Goal: Navigation & Orientation: Find specific page/section

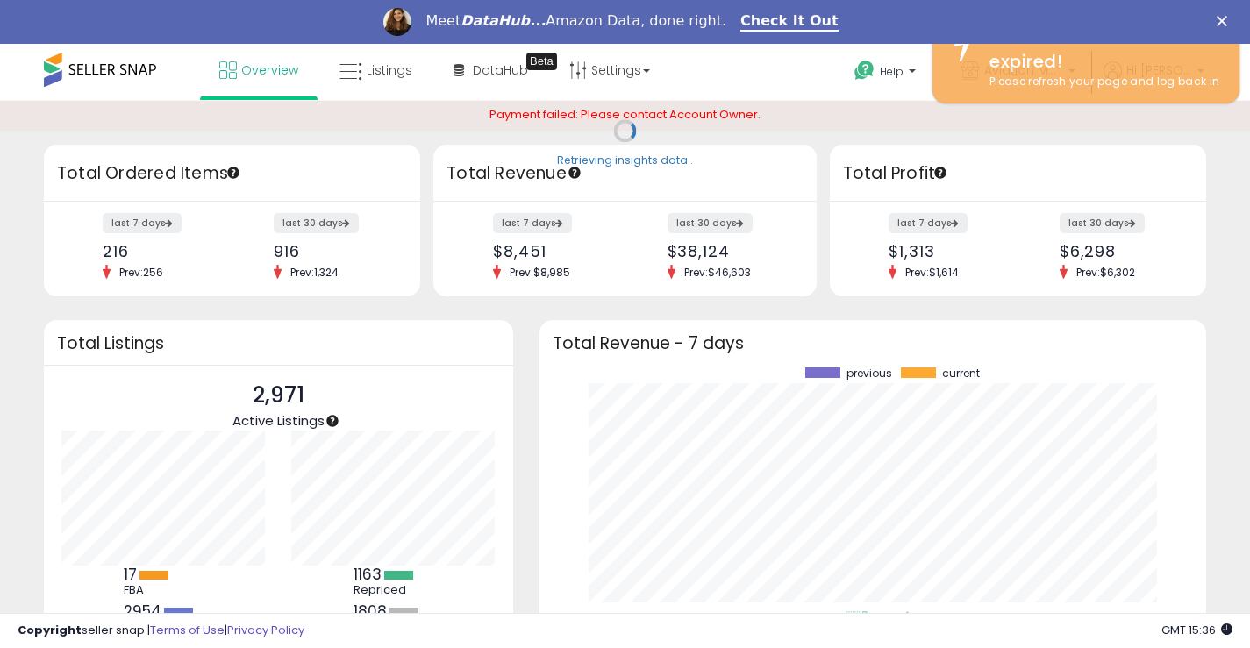
scroll to position [244, 633]
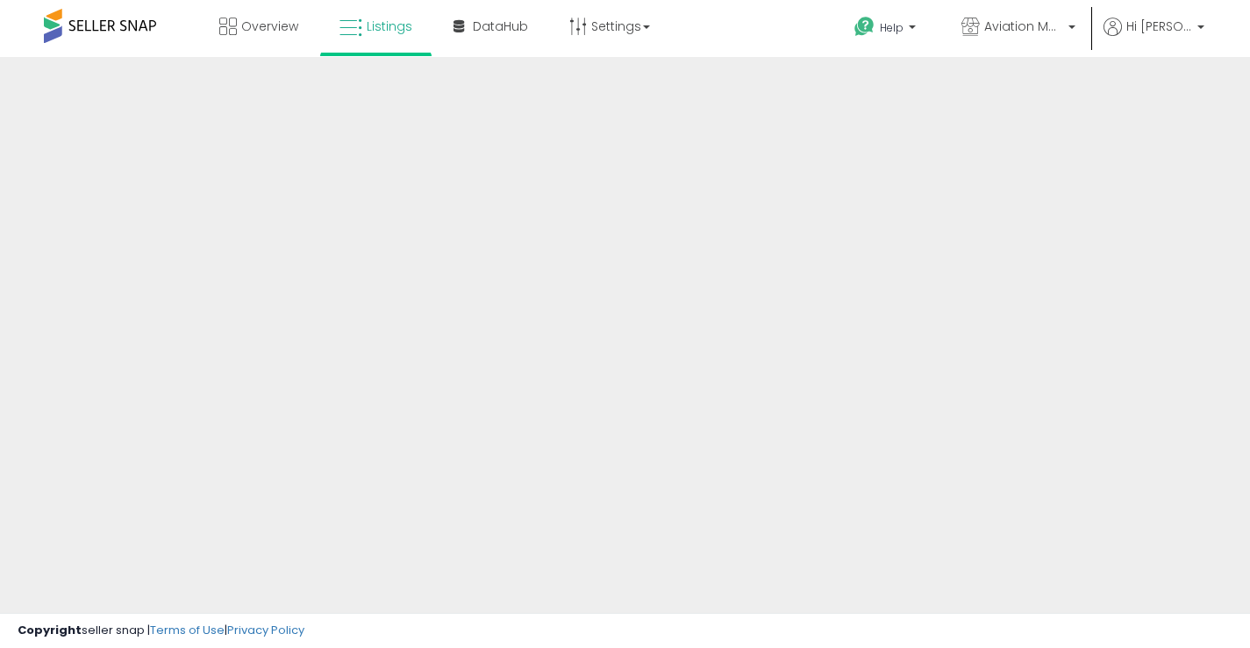
click at [261, 31] on span "Overview" at bounding box center [269, 27] width 57 height 18
